Goal: Information Seeking & Learning: Learn about a topic

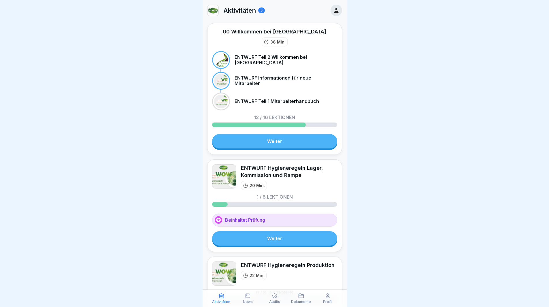
click at [263, 241] on link "Weiter" at bounding box center [274, 238] width 125 height 14
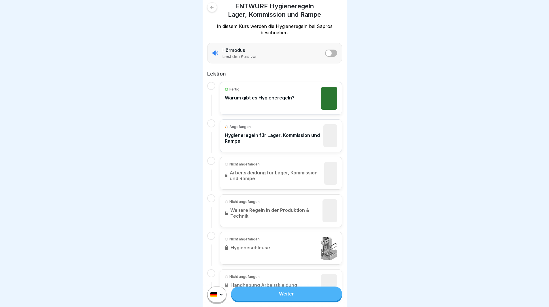
scroll to position [144, 0]
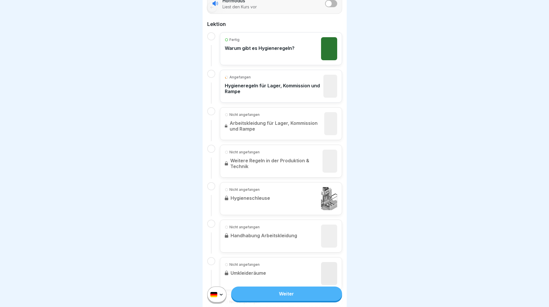
click at [283, 90] on p "Hygieneregeln für Lager, Kommission und Rampe" at bounding box center [273, 89] width 96 height 12
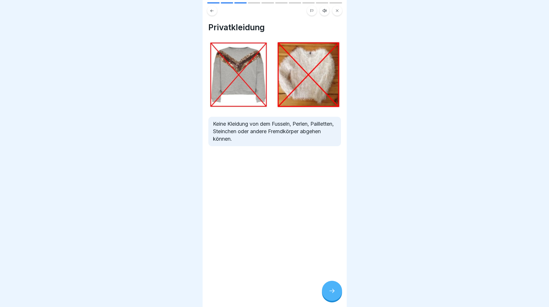
click at [338, 301] on div at bounding box center [332, 291] width 20 height 20
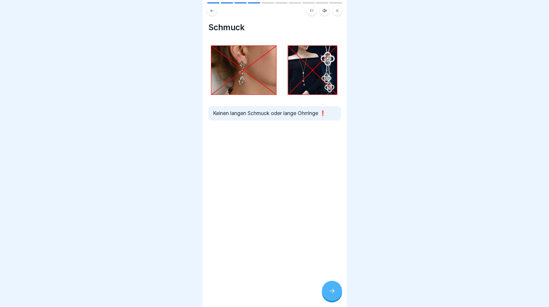
click at [337, 298] on div at bounding box center [332, 291] width 20 height 20
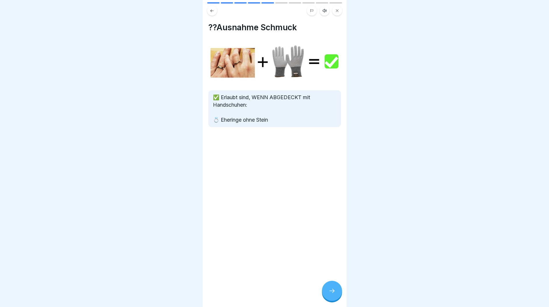
click at [337, 298] on div at bounding box center [332, 291] width 20 height 20
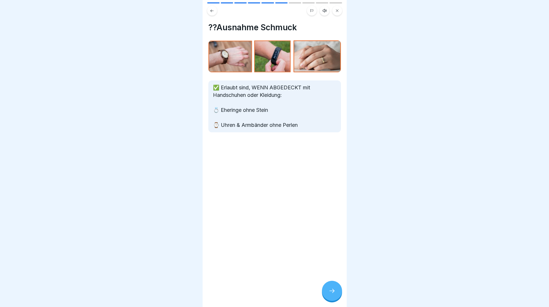
click at [337, 298] on div at bounding box center [332, 291] width 20 height 20
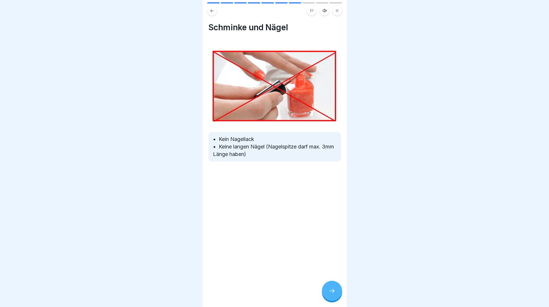
click at [337, 298] on div at bounding box center [332, 291] width 20 height 20
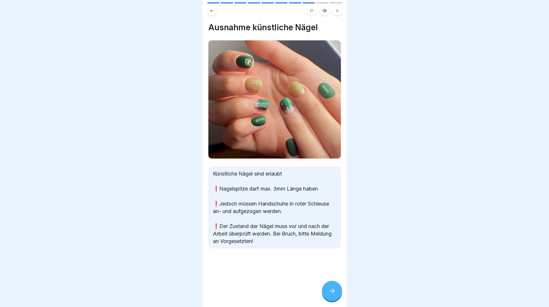
click at [337, 298] on div at bounding box center [332, 291] width 20 height 20
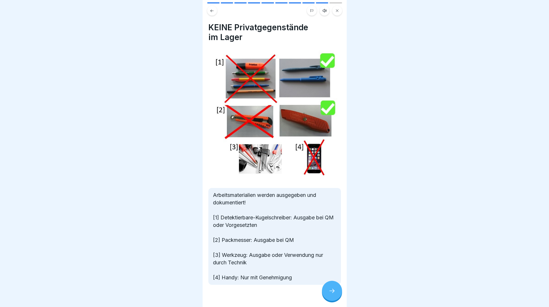
click at [337, 298] on div at bounding box center [332, 291] width 20 height 20
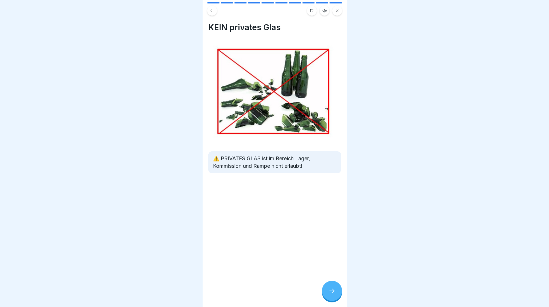
click at [337, 298] on div at bounding box center [332, 291] width 20 height 20
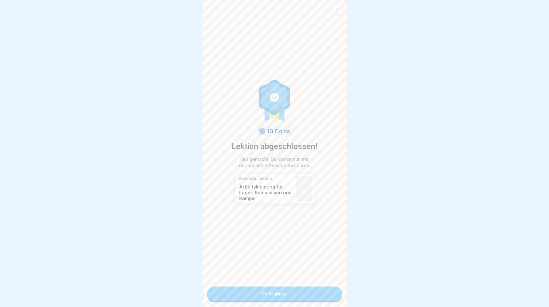
click at [337, 298] on div "10 Coins Lektion abgeschlossen! Gut gemacht! Du kannst nun mit der nächsten Akt…" at bounding box center [275, 153] width 144 height 307
click at [321, 298] on link "Fortfahren" at bounding box center [274, 294] width 135 height 14
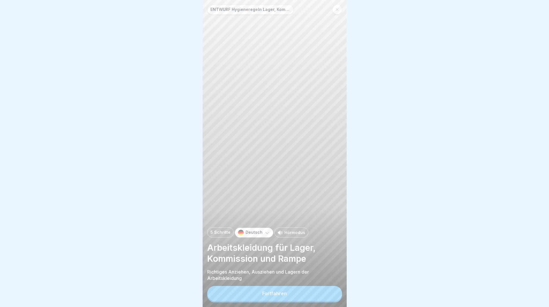
click at [321, 294] on button "Fortfahren" at bounding box center [274, 293] width 135 height 15
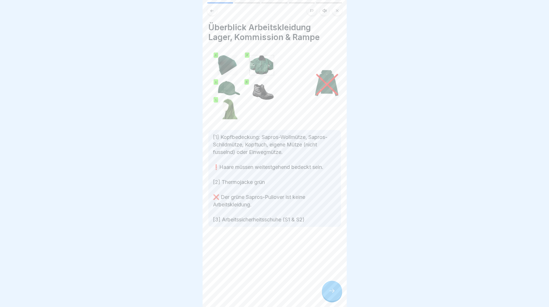
click at [329, 294] on icon at bounding box center [332, 291] width 7 height 7
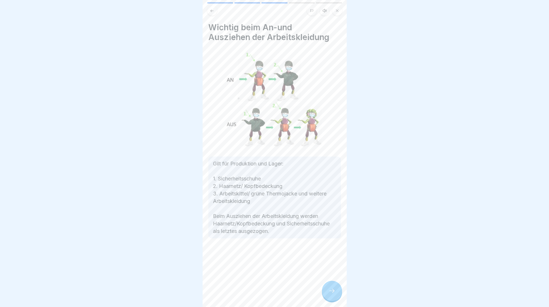
click at [329, 294] on icon at bounding box center [332, 291] width 7 height 7
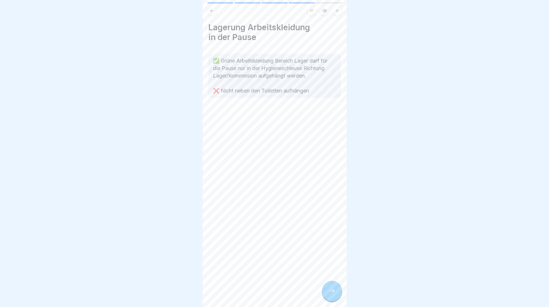
click at [329, 294] on icon at bounding box center [332, 291] width 7 height 7
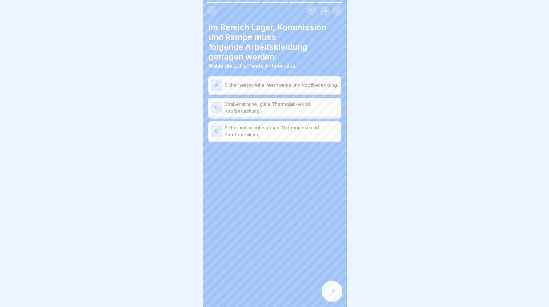
click at [329, 294] on icon at bounding box center [332, 291] width 7 height 7
click at [285, 110] on p "Straßenschuhe, güne Thermojacke und Kopfbedeckung." at bounding box center [282, 108] width 114 height 14
click at [278, 134] on p "Sicherheitsschuhe, grüne Thermojacke und Kopfbedeckung." at bounding box center [282, 131] width 114 height 14
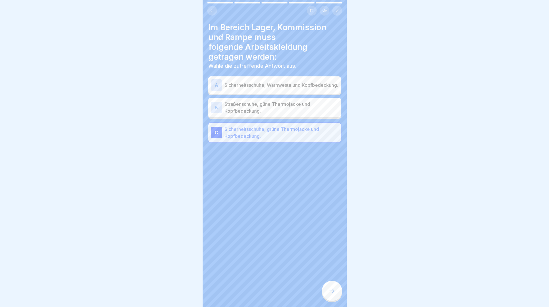
click at [339, 294] on div at bounding box center [332, 291] width 20 height 20
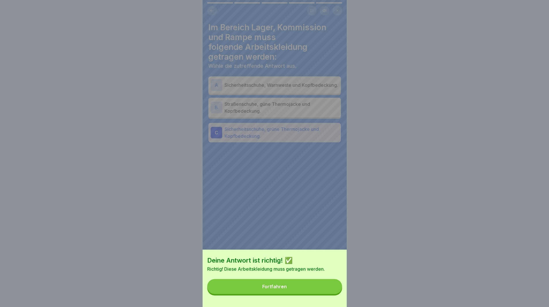
click at [323, 289] on button "Fortfahren" at bounding box center [274, 286] width 135 height 15
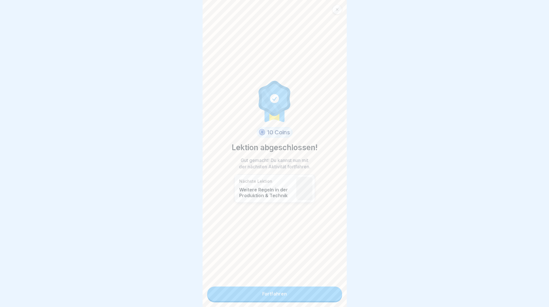
click at [317, 291] on link "Fortfahren" at bounding box center [274, 294] width 135 height 14
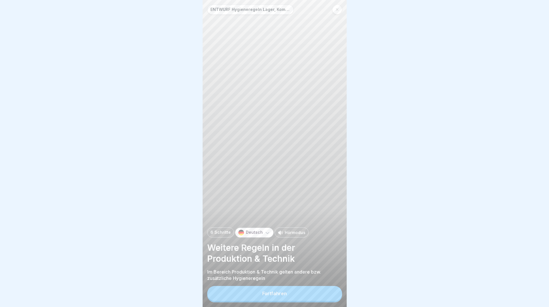
click at [317, 291] on button "Fortfahren" at bounding box center [274, 293] width 135 height 15
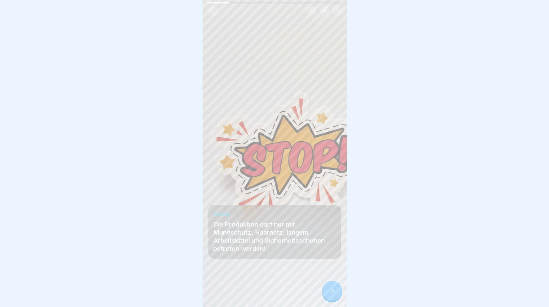
click at [338, 297] on div at bounding box center [332, 291] width 20 height 20
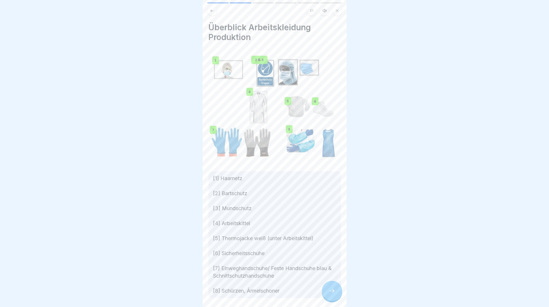
click at [338, 297] on div at bounding box center [332, 291] width 20 height 20
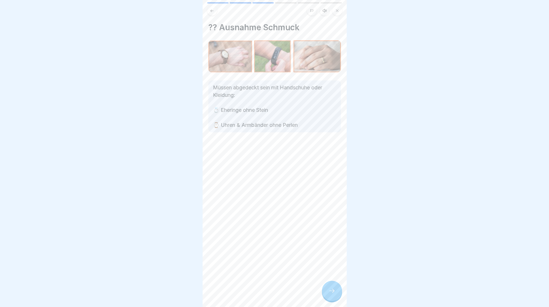
click at [337, 296] on div at bounding box center [332, 291] width 20 height 20
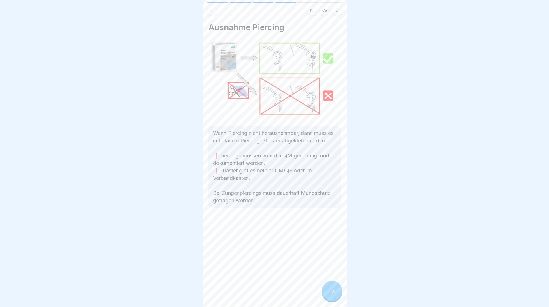
click at [337, 296] on div at bounding box center [332, 291] width 20 height 20
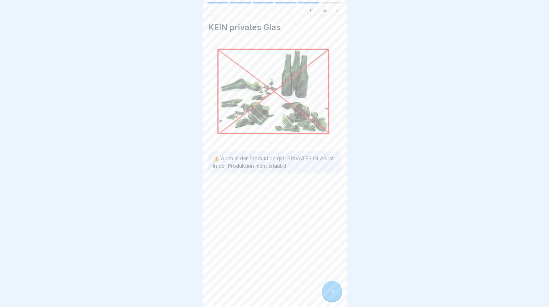
click at [337, 296] on div at bounding box center [332, 291] width 20 height 20
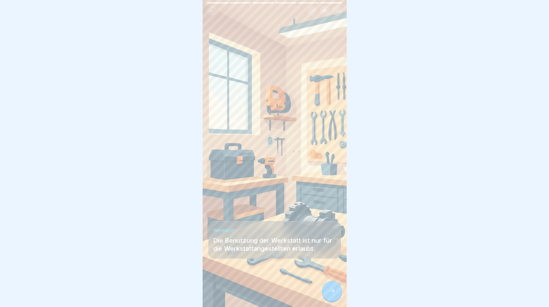
click at [337, 296] on div at bounding box center [332, 291] width 20 height 20
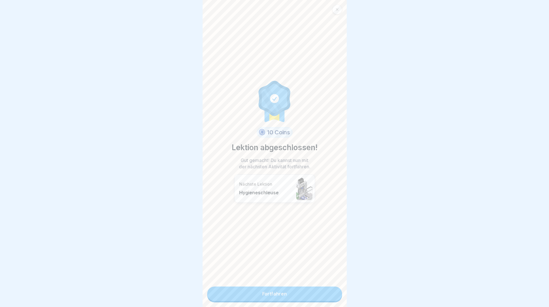
click at [317, 294] on link "Fortfahren" at bounding box center [274, 294] width 135 height 14
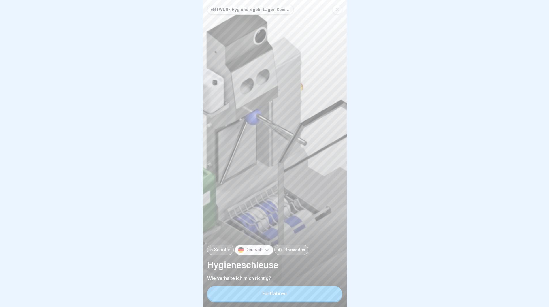
click at [331, 293] on button "Fortfahren" at bounding box center [274, 293] width 135 height 15
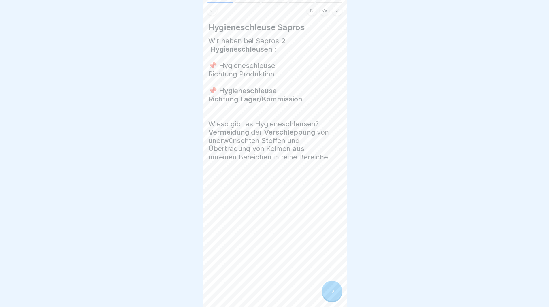
click at [331, 293] on icon at bounding box center [332, 291] width 7 height 7
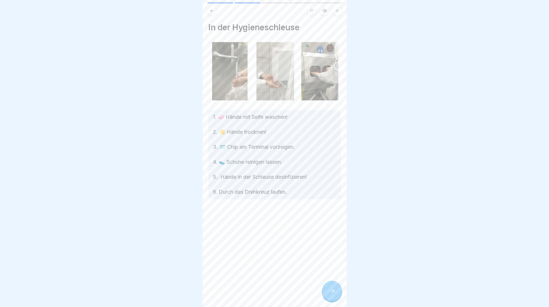
click at [331, 293] on icon at bounding box center [332, 291] width 7 height 7
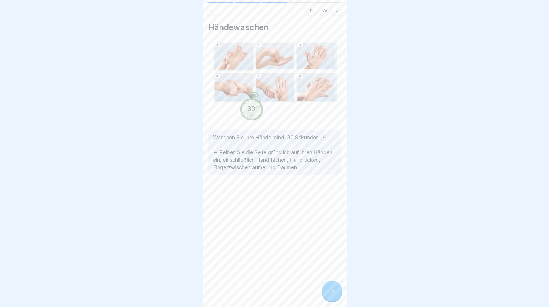
click at [331, 293] on icon at bounding box center [332, 291] width 7 height 7
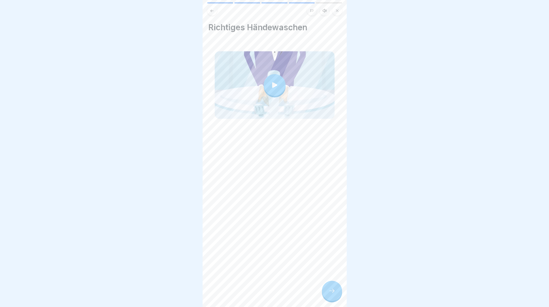
click at [274, 84] on icon at bounding box center [275, 85] width 8 height 8
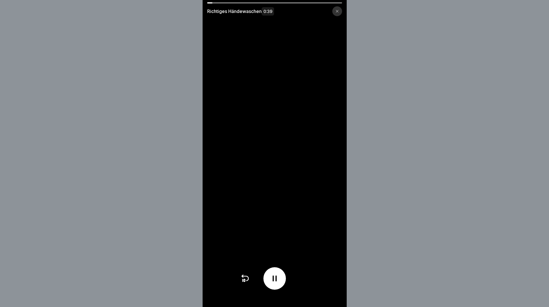
click at [337, 11] on div at bounding box center [338, 11] width 10 height 10
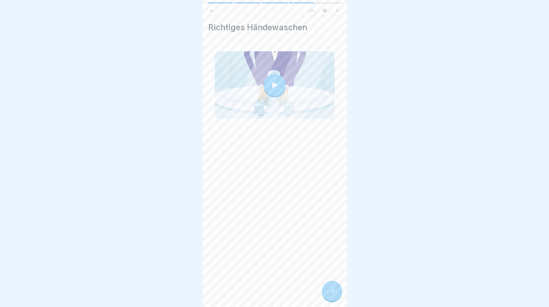
click at [339, 10] on icon at bounding box center [337, 10] width 3 height 3
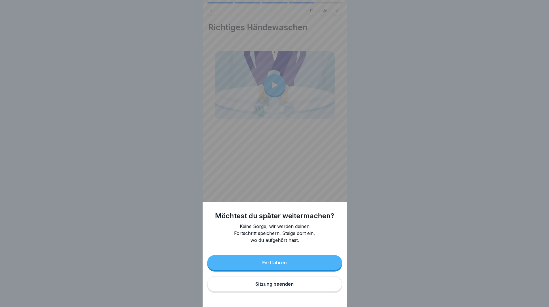
click at [258, 285] on button "Sitzung beenden" at bounding box center [274, 284] width 135 height 16
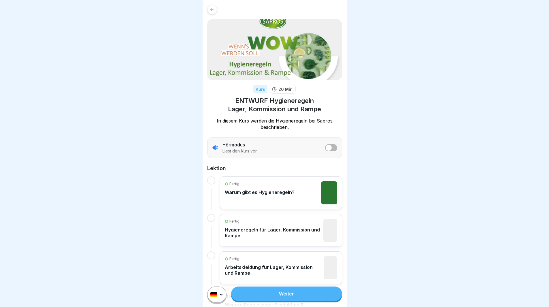
click at [212, 14] on div at bounding box center [212, 10] width 10 height 10
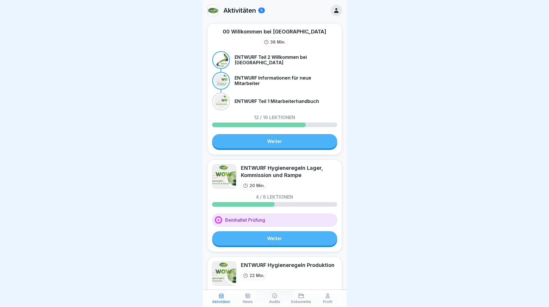
click at [303, 301] on p "Dokumente" at bounding box center [301, 302] width 20 height 4
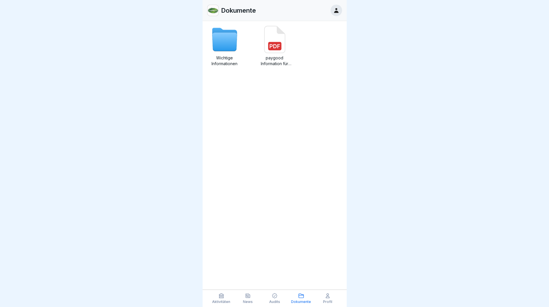
click at [275, 49] on rect at bounding box center [274, 46] width 13 height 8
